Goal: Information Seeking & Learning: Understand process/instructions

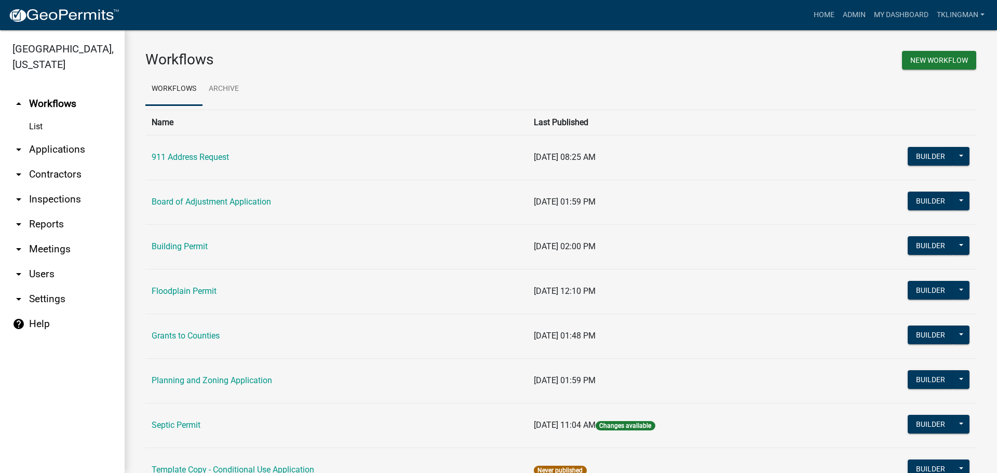
click at [41, 312] on link "help Help" at bounding box center [62, 324] width 125 height 25
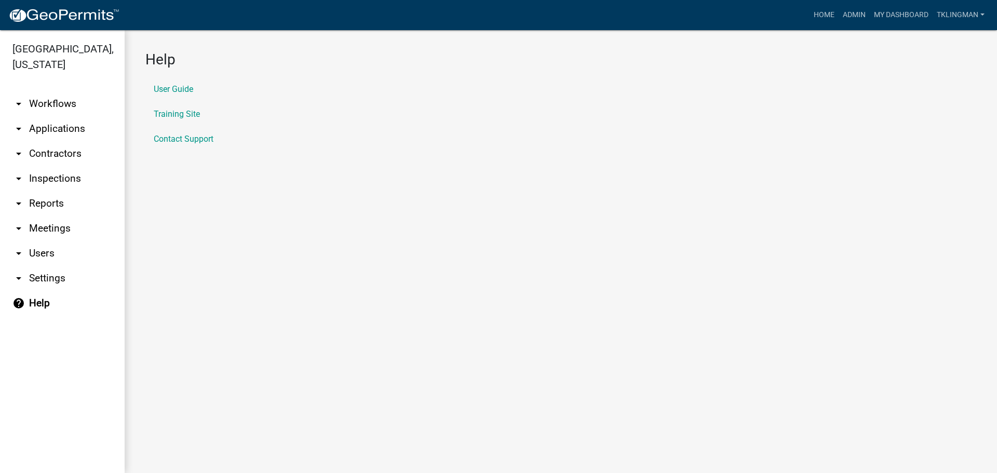
click at [19, 272] on icon "arrow_drop_down" at bounding box center [18, 278] width 12 height 12
select select "IA"
select select "Central Standard Time"
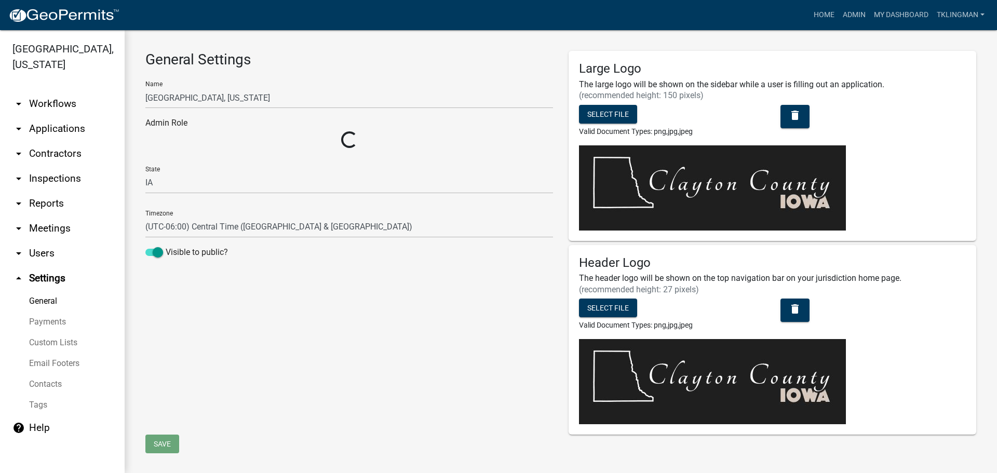
select select "fa617751-a38a-46eb-8a9a-e44f4c329f7f"
click at [983, 15] on link "tklingman" at bounding box center [961, 15] width 56 height 20
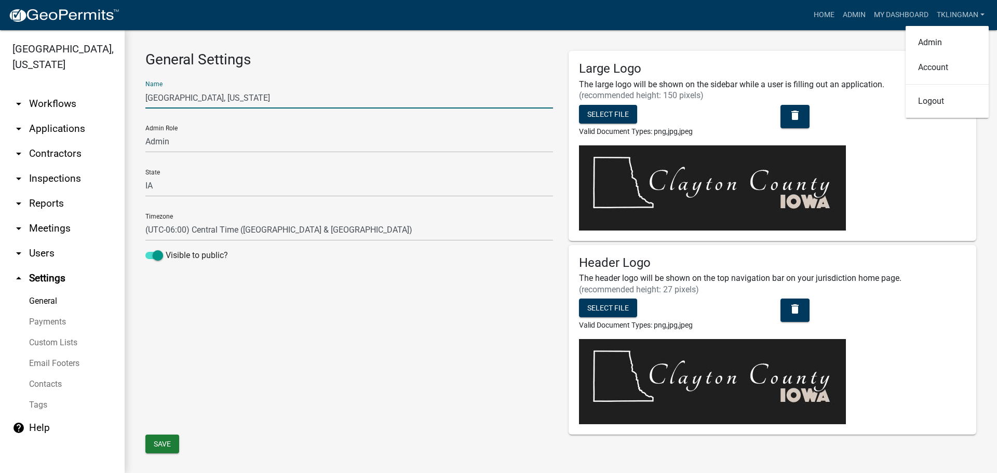
click at [435, 91] on input "[GEOGRAPHIC_DATA], [US_STATE]" at bounding box center [349, 97] width 408 height 21
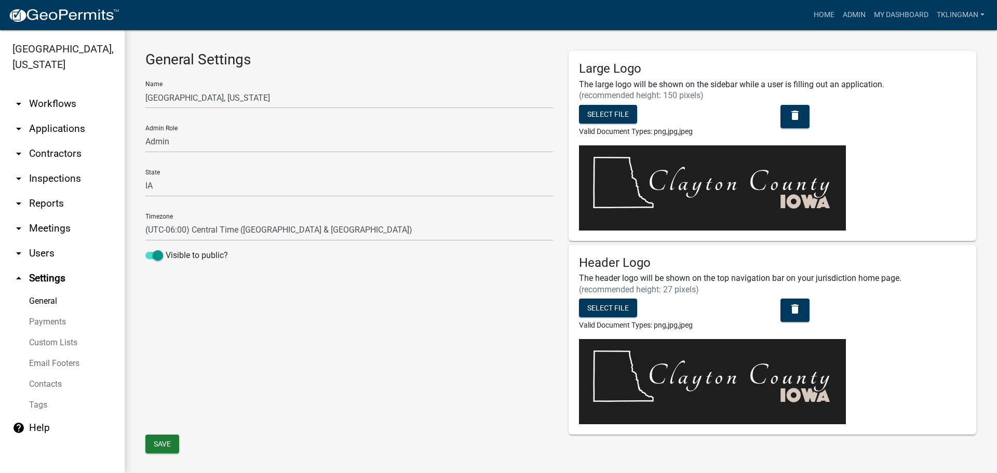
click at [37, 415] on link "help Help" at bounding box center [62, 427] width 125 height 25
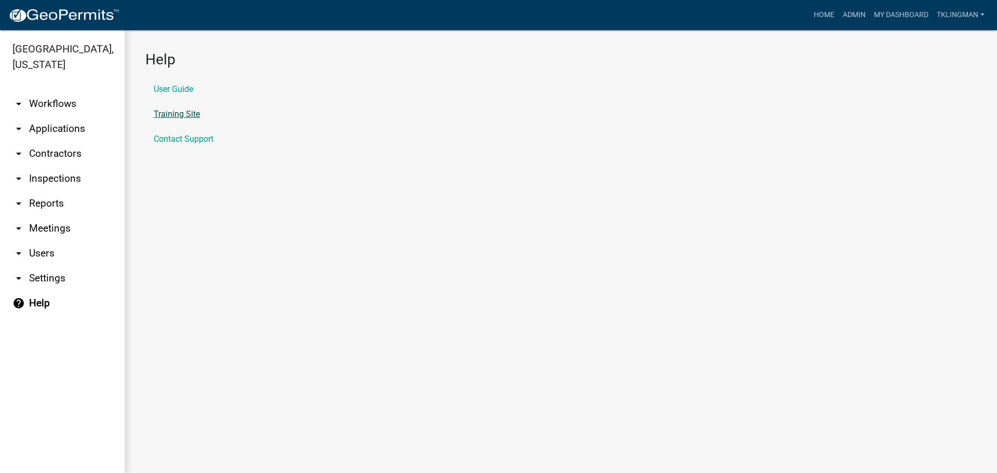
click at [190, 113] on link "Training Site" at bounding box center [177, 114] width 46 height 8
